Goal: Task Accomplishment & Management: Manage account settings

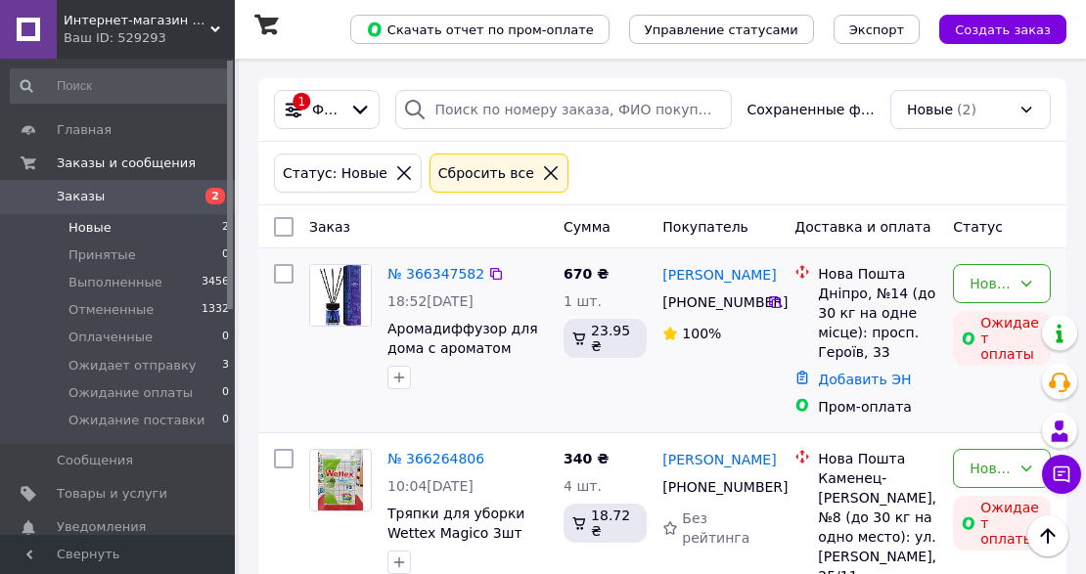
scroll to position [101, 0]
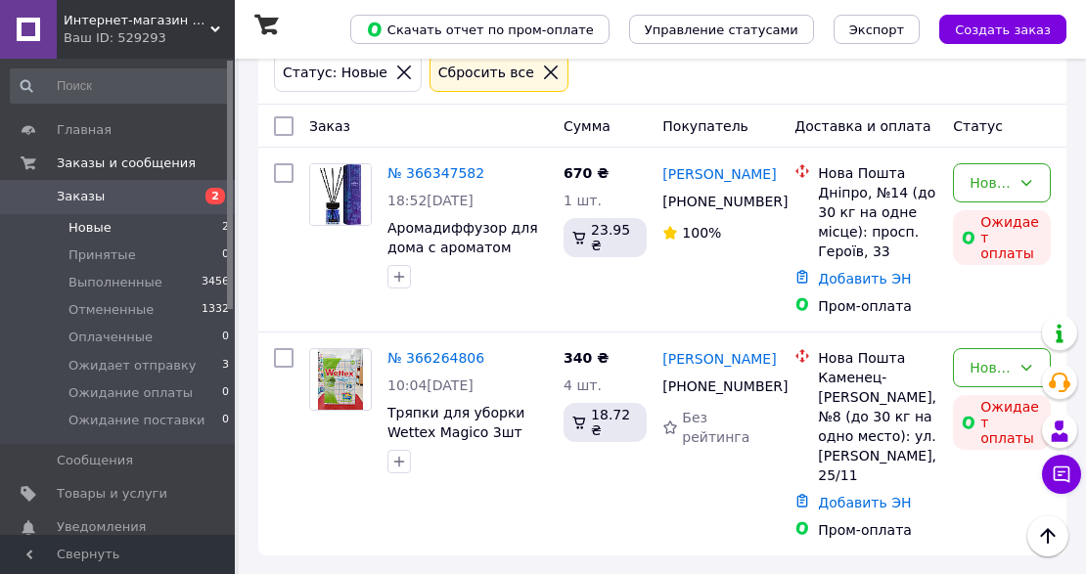
click at [431, 172] on link "№ 366347582" at bounding box center [435, 173] width 97 height 16
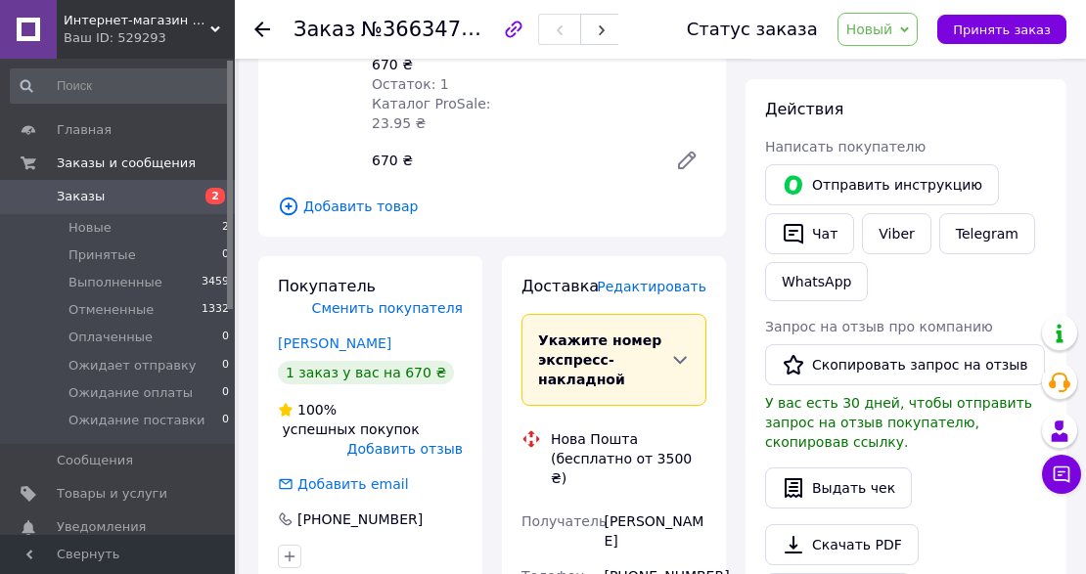
scroll to position [326, 0]
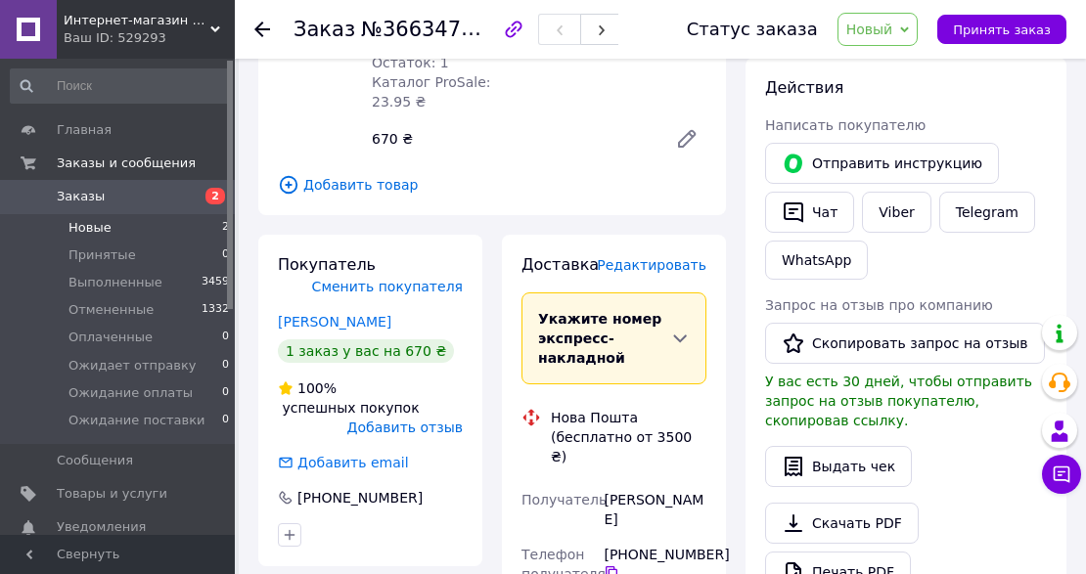
click at [117, 231] on li "Новые 2" at bounding box center [120, 227] width 241 height 27
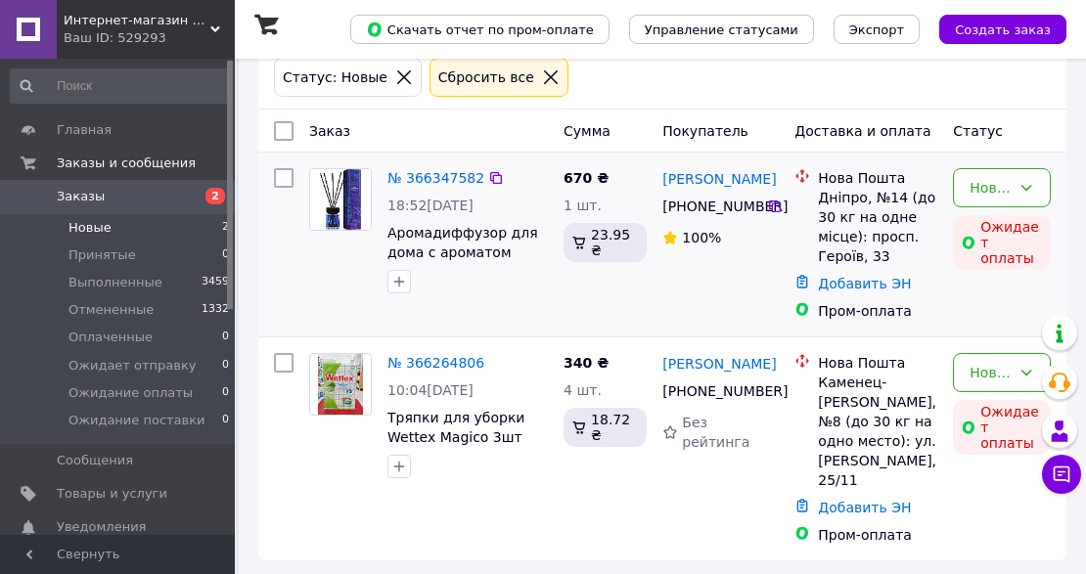
scroll to position [101, 0]
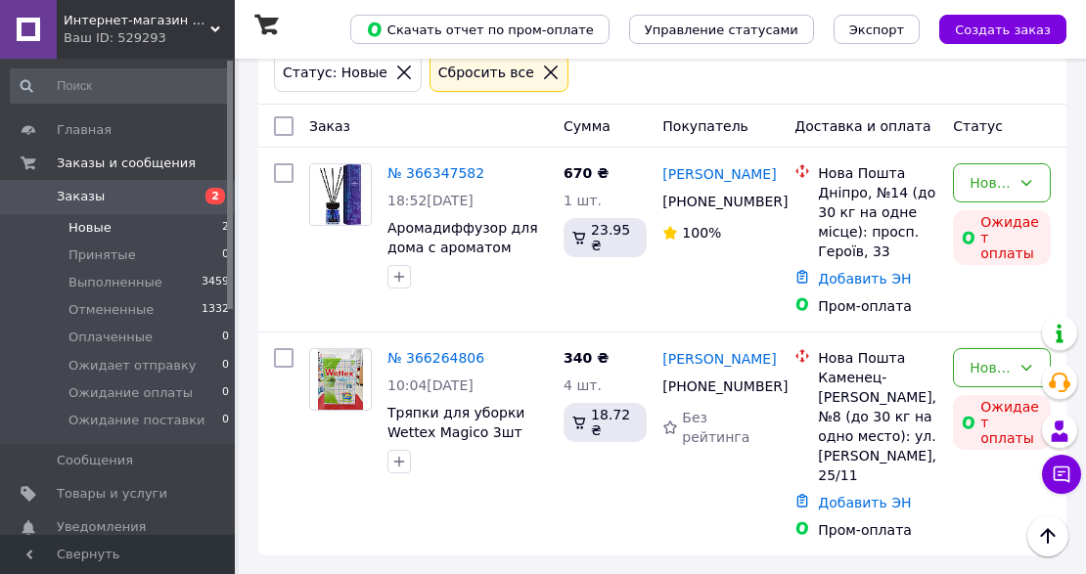
click at [107, 235] on span "Новые" at bounding box center [89, 228] width 43 height 18
